Goal: Task Accomplishment & Management: Complete application form

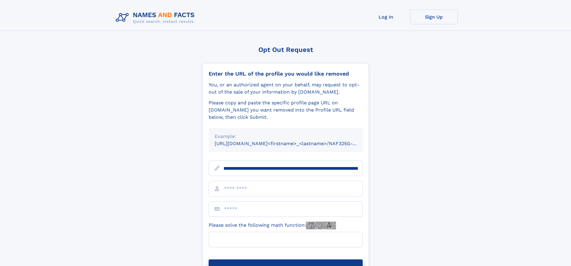
scroll to position [0, 71]
type input "**********"
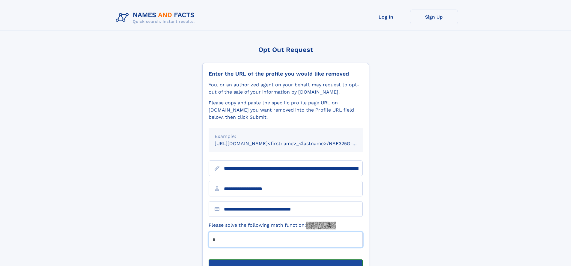
type input "*"
click at [285, 259] on button "Submit Opt Out Request" at bounding box center [286, 268] width 154 height 19
